Goal: Find specific page/section: Locate a particular part of the current website

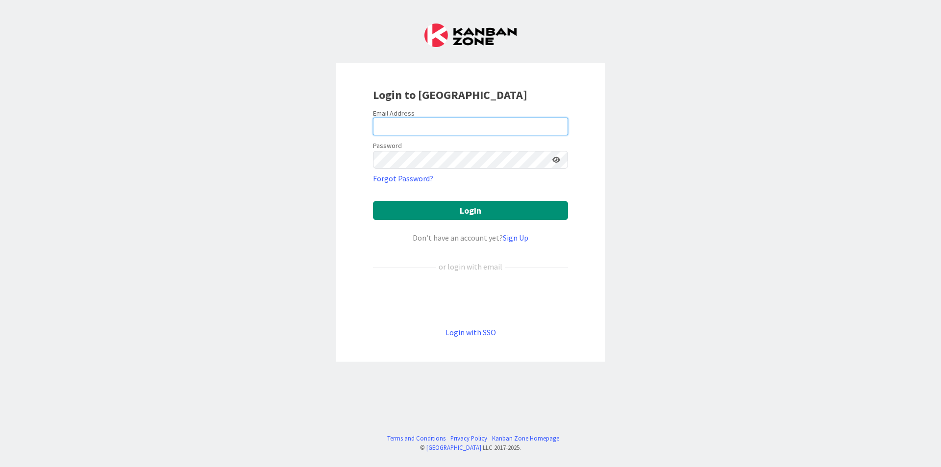
type input "[EMAIL_ADDRESS][DOMAIN_NAME]"
click at [558, 158] on icon at bounding box center [557, 159] width 8 height 7
click at [558, 158] on icon at bounding box center [556, 159] width 9 height 7
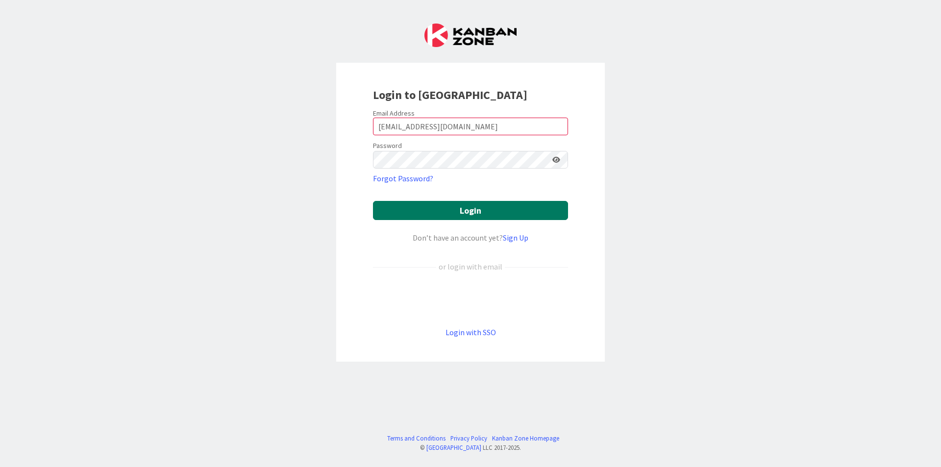
click at [512, 204] on button "Login" at bounding box center [470, 210] width 195 height 19
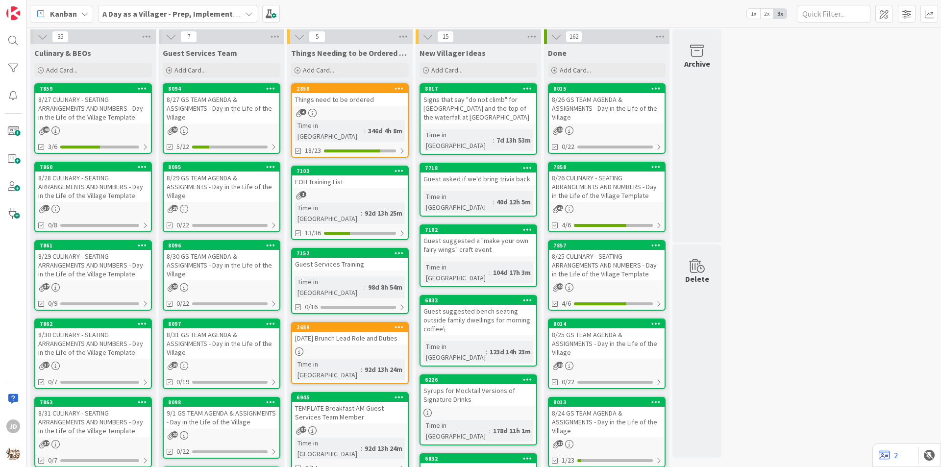
click at [189, 177] on div "8/29 GS TEAM AGENDA & ASSIGNMENTS - Day in the Life of the Village" at bounding box center [222, 187] width 116 height 30
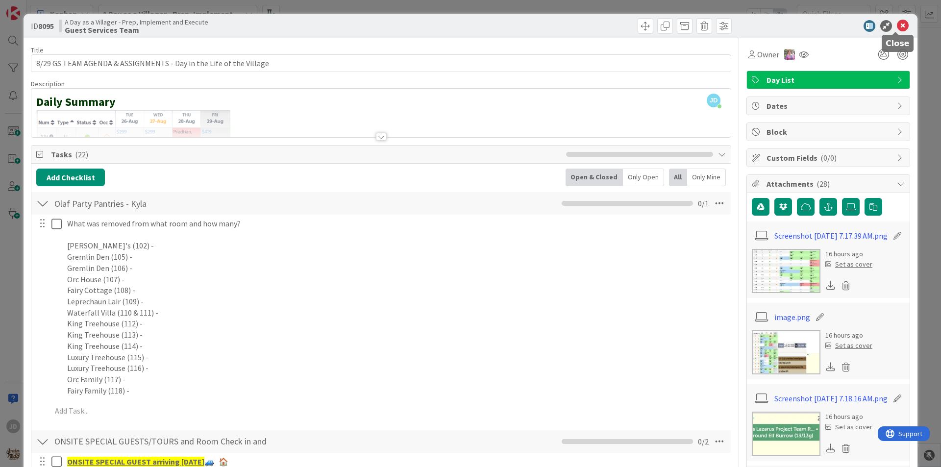
click at [897, 24] on icon at bounding box center [903, 26] width 12 height 12
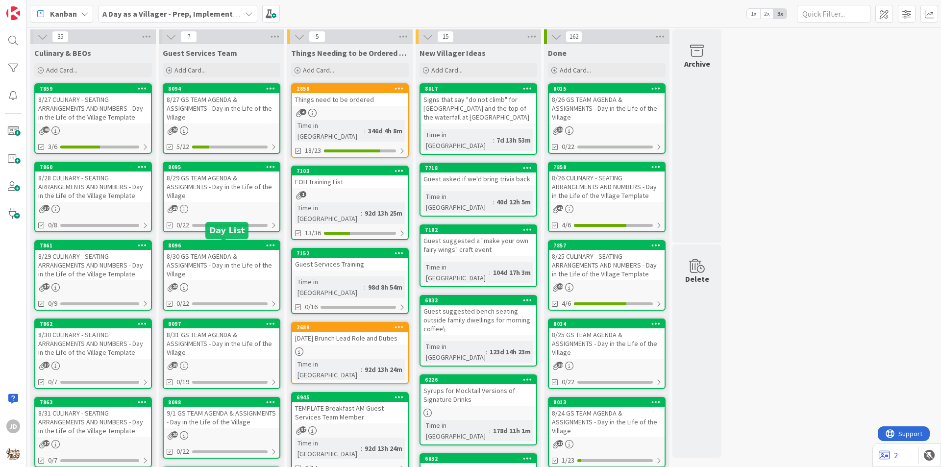
click at [215, 265] on div "8/30 GS TEAM AGENDA & ASSIGNMENTS - Day in the Life of the Village" at bounding box center [222, 265] width 116 height 30
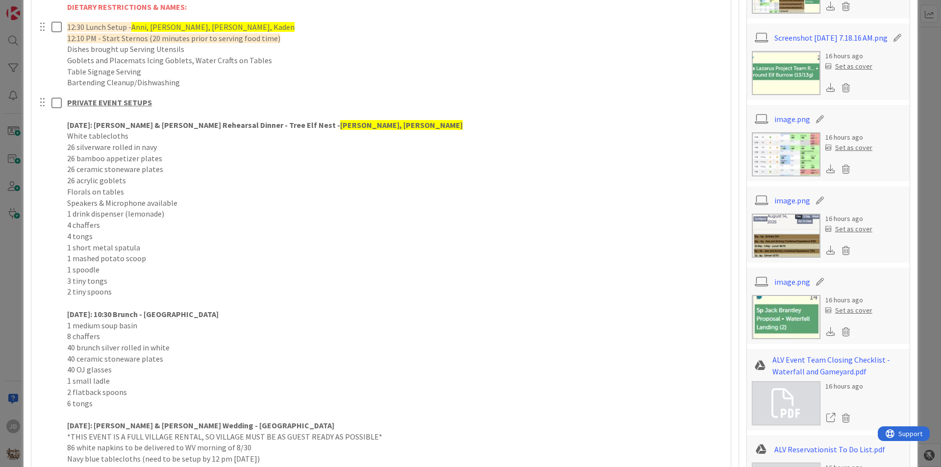
scroll to position [735, 0]
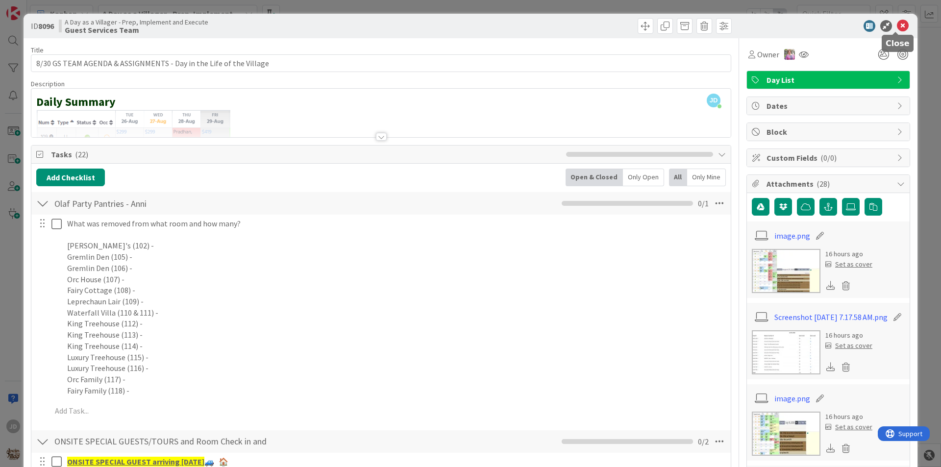
click at [898, 22] on icon at bounding box center [903, 26] width 12 height 12
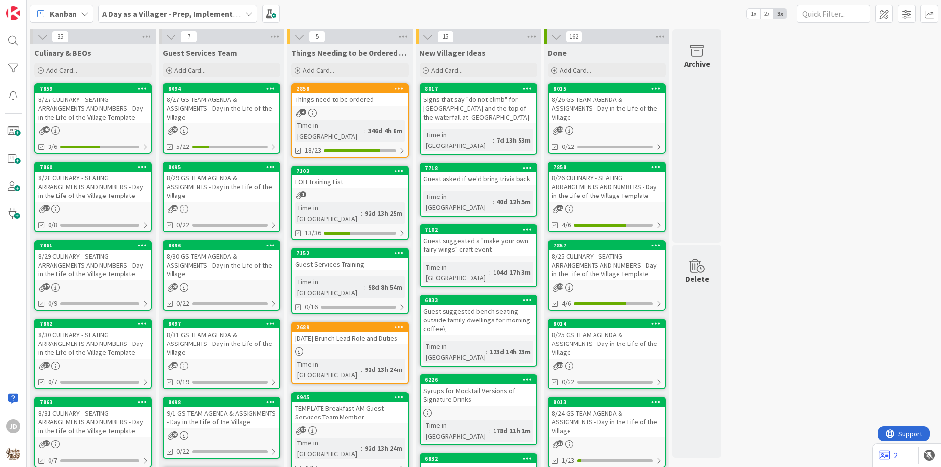
click at [212, 114] on div "8/27 GS TEAM AGENDA & ASSIGNMENTS - Day in the Life of the Village" at bounding box center [222, 108] width 116 height 30
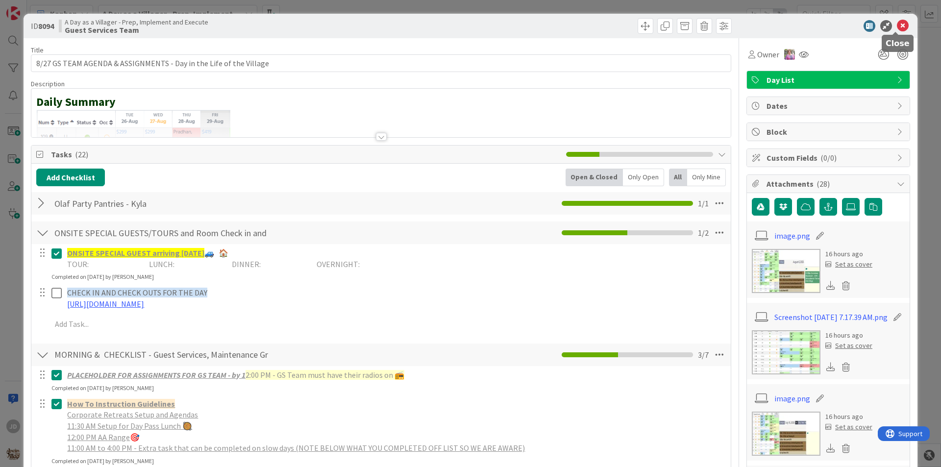
click at [897, 25] on icon at bounding box center [903, 26] width 12 height 12
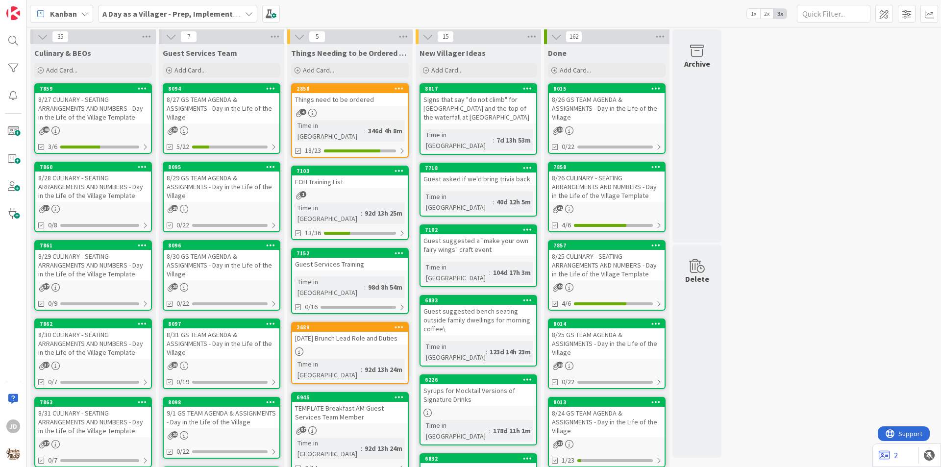
click at [76, 115] on div "8/27 CULINARY - SEATING ARRANGEMENTS AND NUMBERS - Day in the Life of the Villa…" at bounding box center [93, 108] width 116 height 30
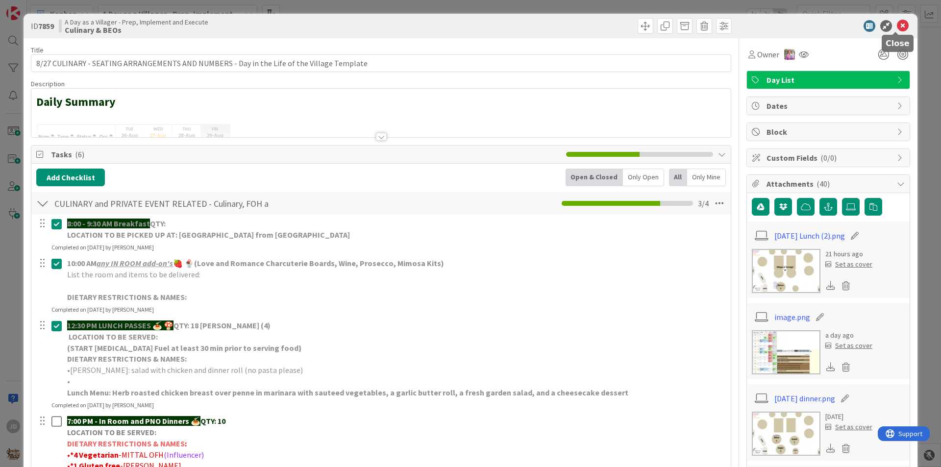
click at [897, 25] on icon at bounding box center [903, 26] width 12 height 12
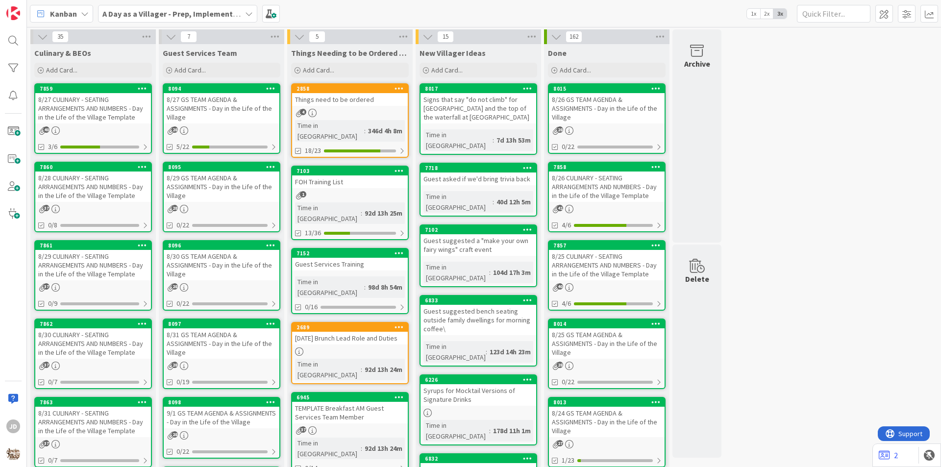
click at [112, 182] on div "8/28 CULINARY - SEATING ARRANGEMENTS AND NUMBERS - Day in the Life of the Villa…" at bounding box center [93, 187] width 116 height 30
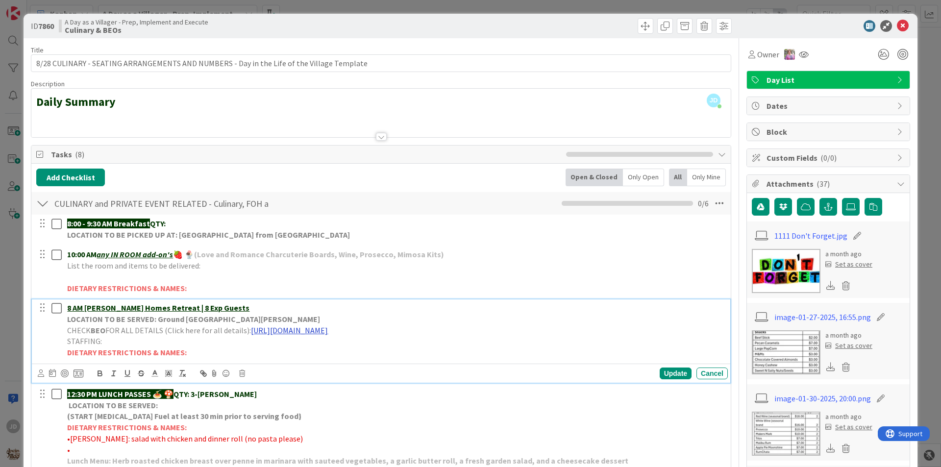
click at [281, 332] on link "[URL][DOMAIN_NAME]" at bounding box center [289, 331] width 77 height 10
click at [348, 349] on link "[URL][DOMAIN_NAME]" at bounding box center [367, 349] width 67 height 13
